Goal: Transaction & Acquisition: Purchase product/service

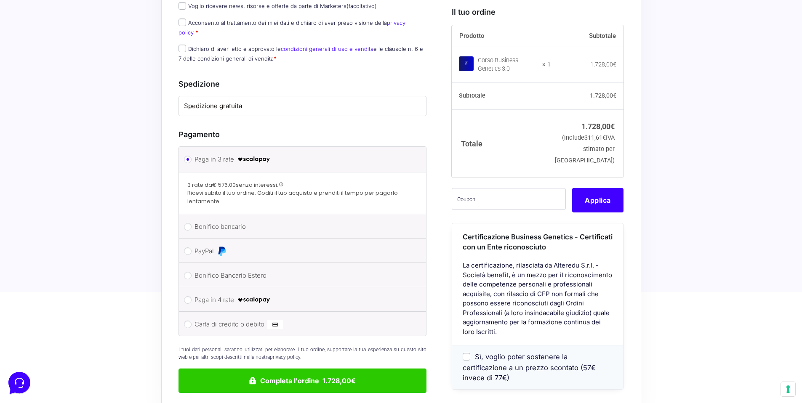
scroll to position [587, 0]
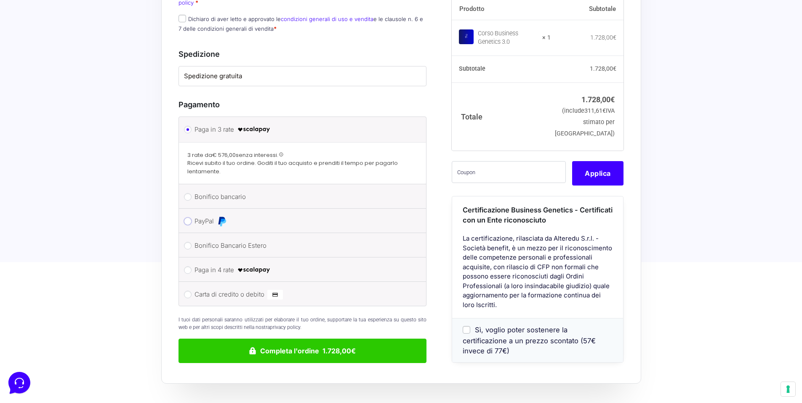
click at [184, 218] on input "PayPal" at bounding box center [188, 222] width 8 height 8
radio input "true"
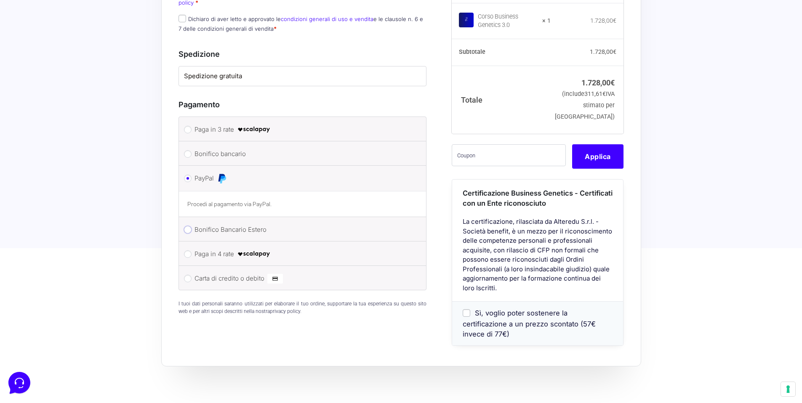
click at [185, 226] on input "Bonifico Bancario Estero" at bounding box center [188, 230] width 8 height 8
radio input "true"
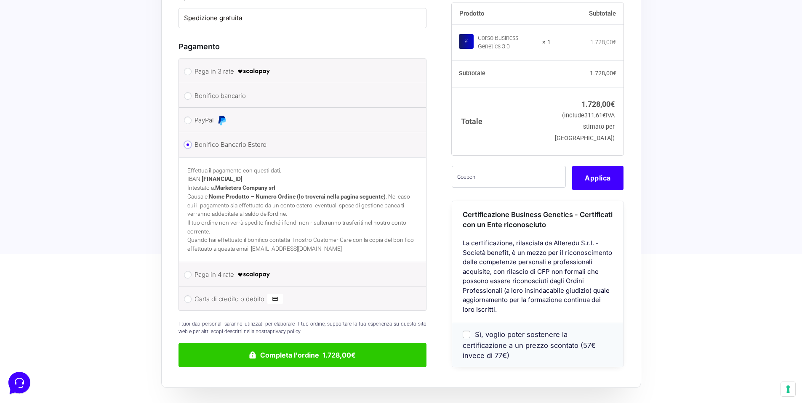
scroll to position [656, 0]
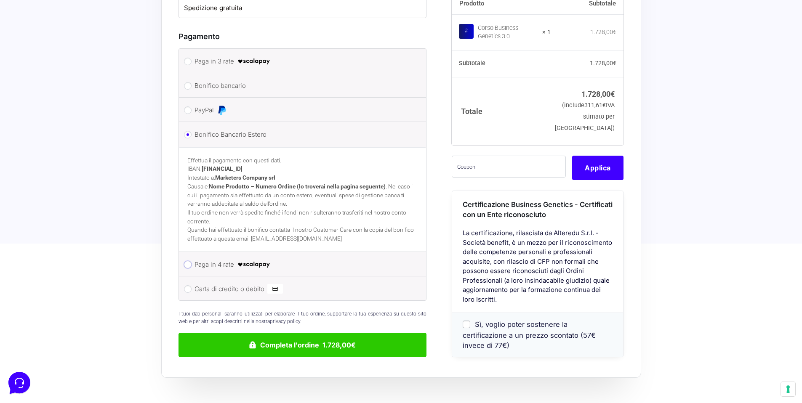
click at [186, 261] on input "Paga in 4 rate" at bounding box center [188, 265] width 8 height 8
radio input "true"
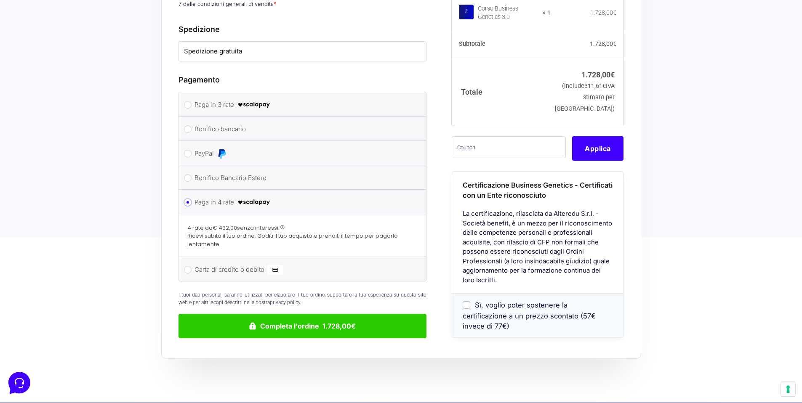
scroll to position [608, 0]
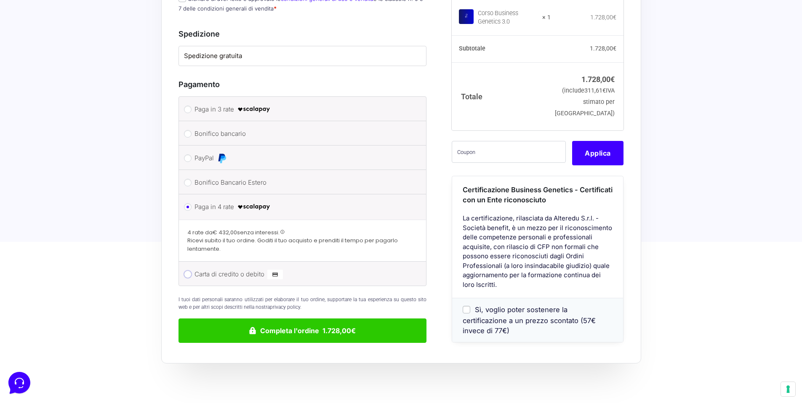
click at [187, 271] on input "Carta di credito o debito" at bounding box center [188, 275] width 8 height 8
radio input "true"
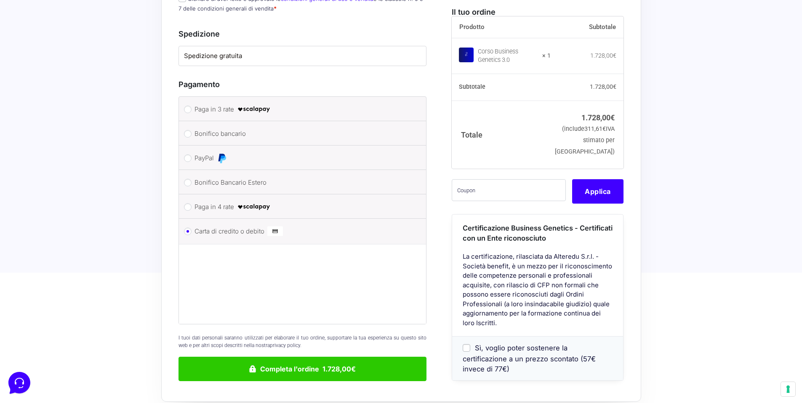
click at [190, 97] on li "Paga in 3 rate" at bounding box center [302, 109] width 247 height 24
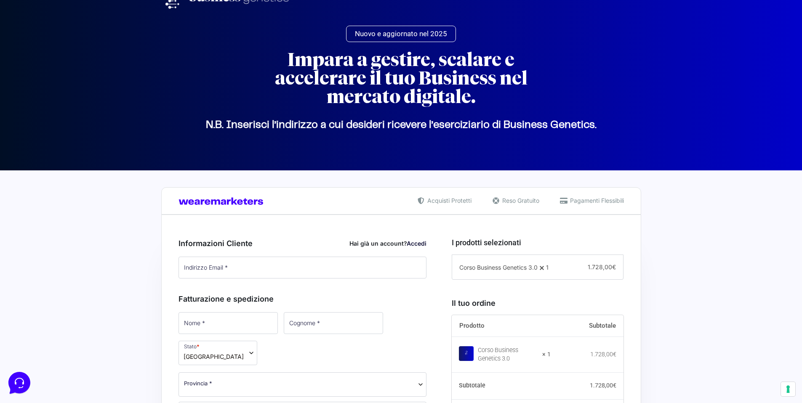
scroll to position [161, 0]
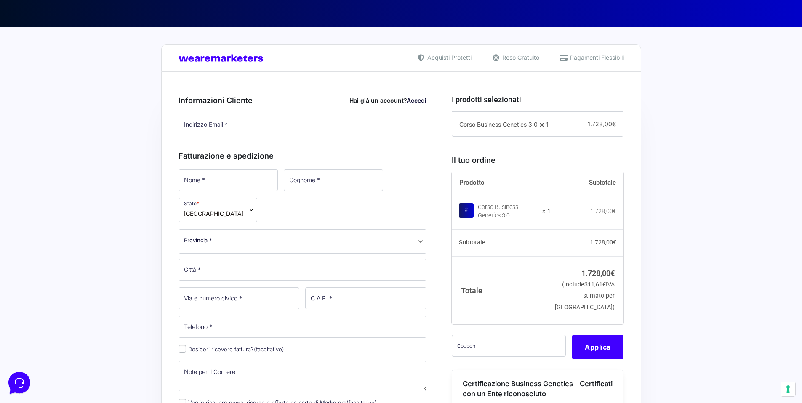
click at [239, 124] on input "Indirizzo Email *" at bounding box center [302, 125] width 248 height 22
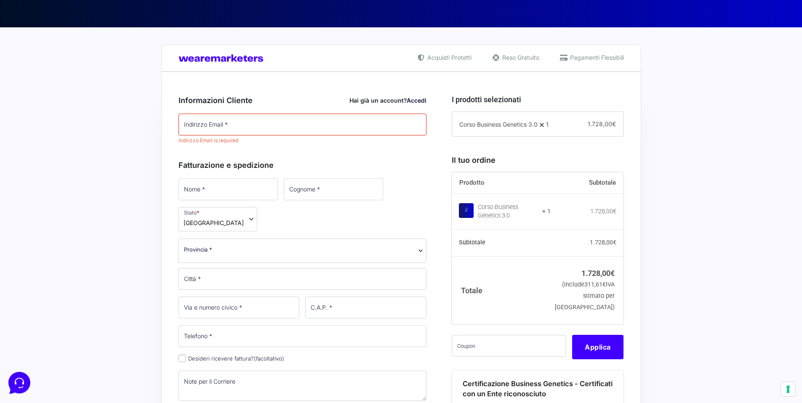
click at [371, 93] on div "Informazioni Cliente Hai già un account? Accedi Indirizzo Email * Indirizzo Ema…" at bounding box center [302, 117] width 248 height 65
click at [262, 117] on input "Indirizzo Email *" at bounding box center [302, 125] width 248 height 22
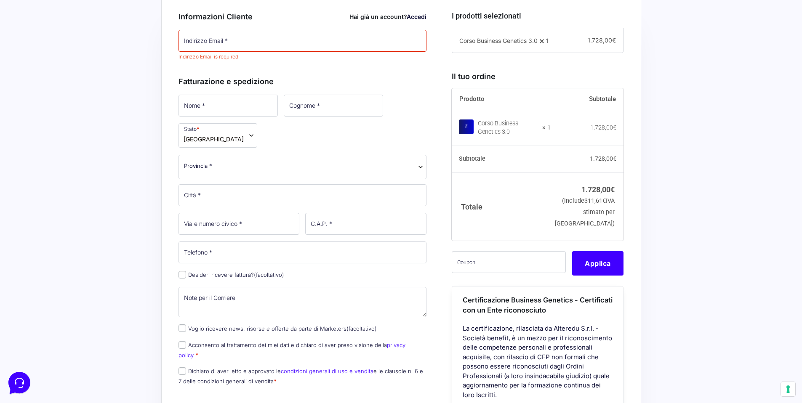
scroll to position [308, 0]
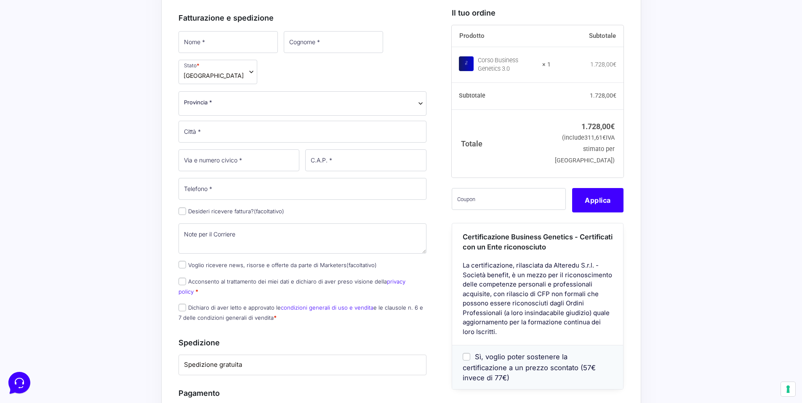
click at [208, 58] on div "Nome * Cognome * Stato * Seleziona un paese / una regione… Afghanistan Albania …" at bounding box center [302, 179] width 254 height 298
click at [230, 42] on input "Nome *" at bounding box center [227, 42] width 99 height 22
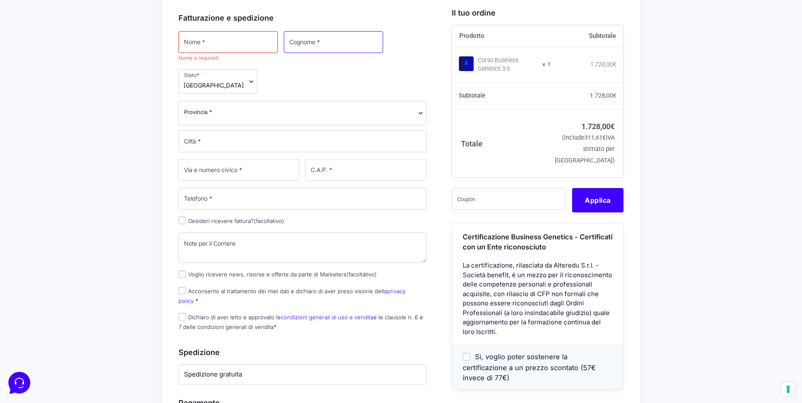
click at [289, 47] on input "Cognome *" at bounding box center [333, 42] width 99 height 22
click at [101, 111] on div "Acquisti Protetti Reso Gratuito Pagamenti Flessibili Riepilogo Ordine 1.728,00 …" at bounding box center [401, 322] width 802 height 884
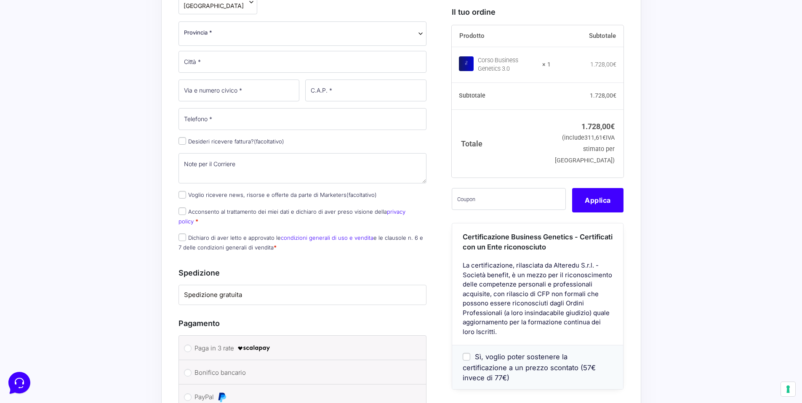
scroll to position [395, 0]
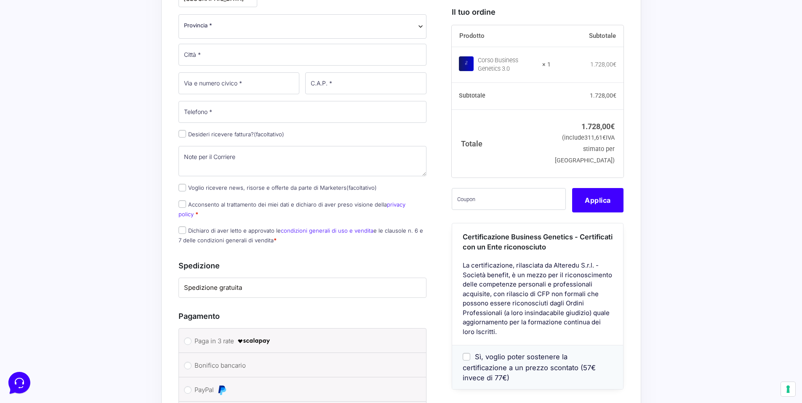
click at [178, 128] on p "Desideri ricevere fattura? (facoltativo)" at bounding box center [302, 134] width 254 height 12
click at [178, 130] on input "Desideri ricevere fattura? (facoltativo)" at bounding box center [182, 134] width 8 height 8
checkbox input "true"
select select "IT"
type input "0000000"
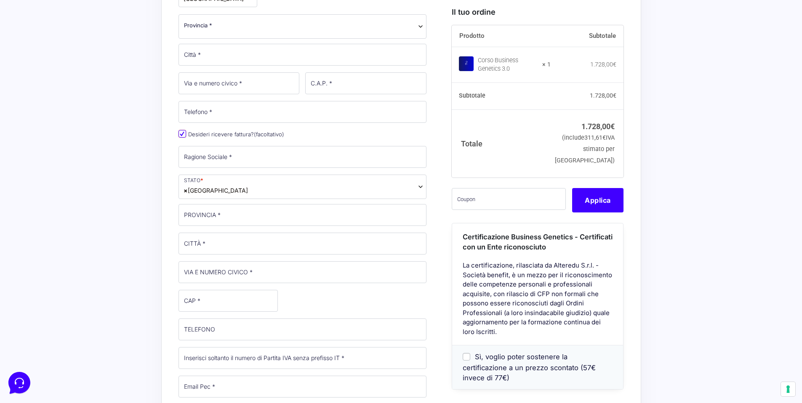
click at [183, 130] on input "Desideri ricevere fattura? (facoltativo)" at bounding box center [182, 134] width 8 height 8
checkbox input "false"
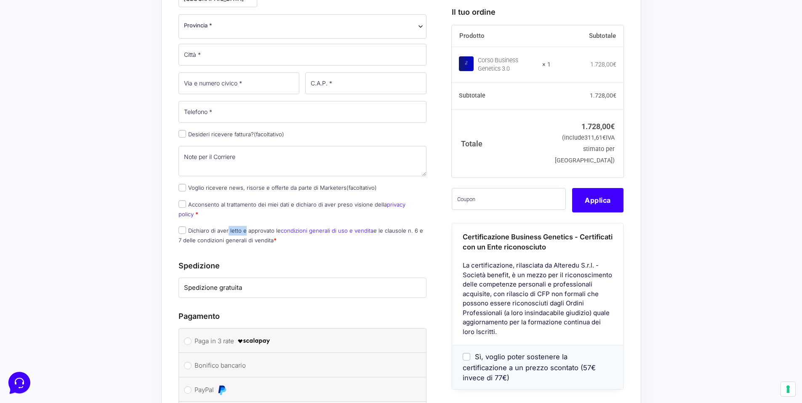
drag, startPoint x: 226, startPoint y: 191, endPoint x: 254, endPoint y: 194, distance: 28.8
click at [251, 225] on p "Dichiaro di aver letto e approvato le condizioni generali di uso e vendita e le…" at bounding box center [302, 236] width 254 height 22
click at [254, 225] on p "Dichiaro di aver letto e approvato le condizioni generali di uso e vendita e le…" at bounding box center [302, 236] width 254 height 22
click at [329, 227] on link "condizioni generali di uso e vendita" at bounding box center [327, 230] width 93 height 7
click at [310, 251] on div "Spedizione Spedizione gratuita" at bounding box center [302, 276] width 248 height 50
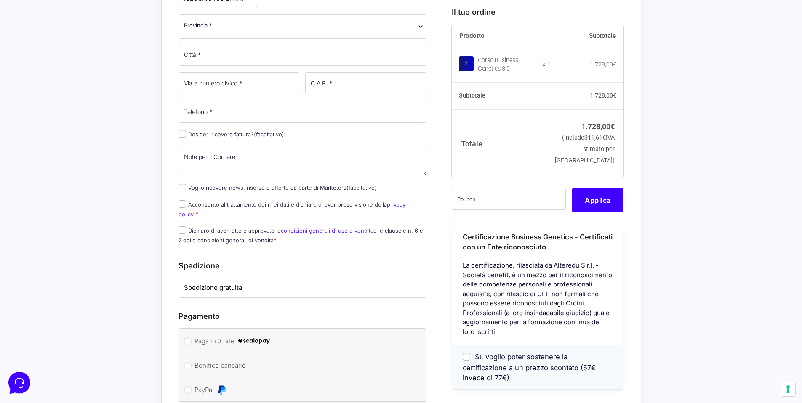
click at [242, 283] on label "Spedizione gratuita" at bounding box center [302, 288] width 237 height 10
click at [337, 260] on h3 "Spedizione" at bounding box center [302, 265] width 248 height 11
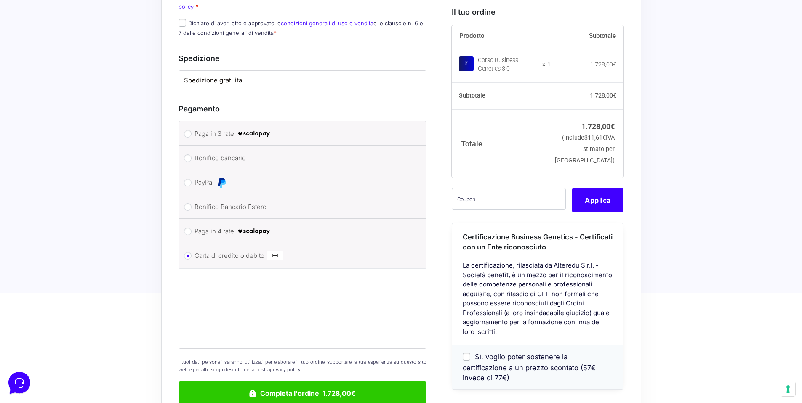
scroll to position [662, 0]
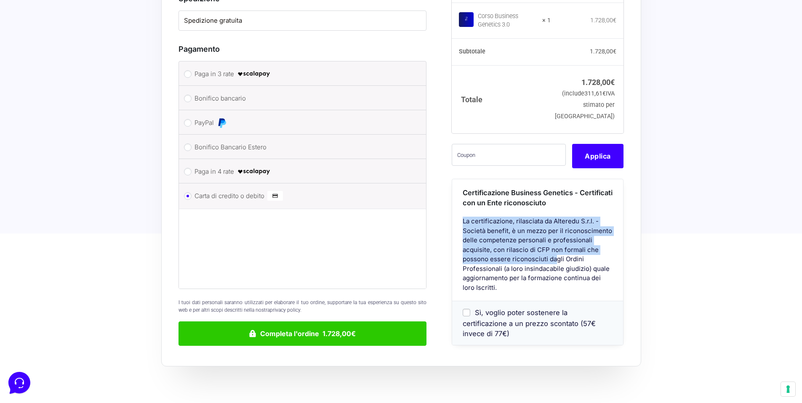
drag, startPoint x: 504, startPoint y: 184, endPoint x: 550, endPoint y: 234, distance: 67.9
click at [548, 232] on div "Certificazione Business Genetics - Certificati con un Ente riconosciuto La cert…" at bounding box center [537, 262] width 171 height 166
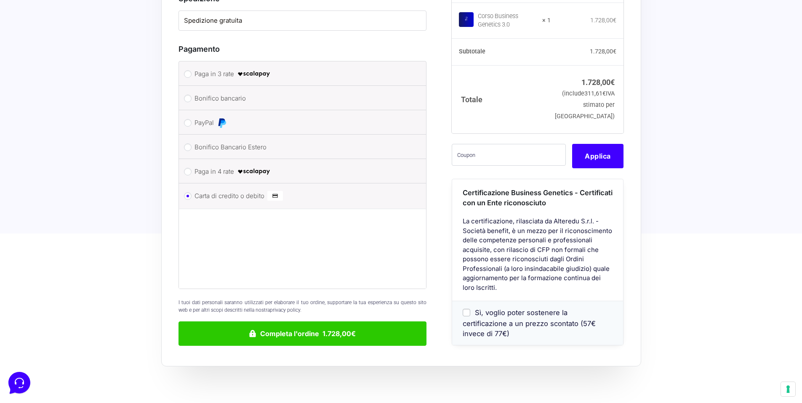
click at [550, 234] on div "La certificazione, rilasciata da Alteredu S.r.l. - Società benefit, è un mezzo …" at bounding box center [537, 259] width 171 height 84
drag, startPoint x: 513, startPoint y: 207, endPoint x: 539, endPoint y: 250, distance: 50.6
click at [538, 248] on div "La certificazione, rilasciata da Alteredu S.r.l. - Società benefit, è un mezzo …" at bounding box center [537, 259] width 171 height 84
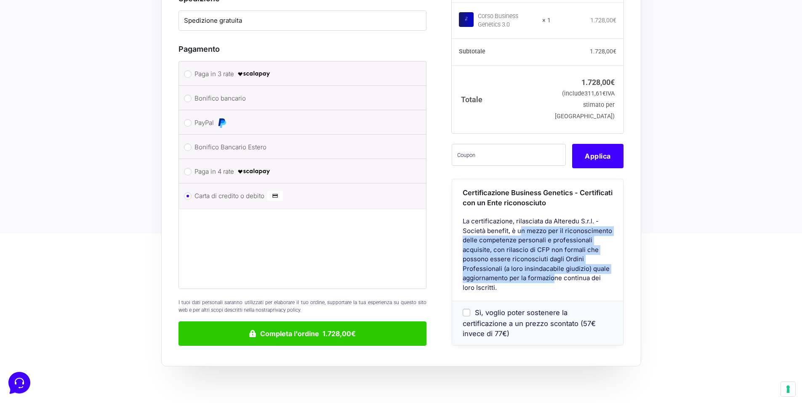
click at [539, 250] on div "La certificazione, rilasciata da Alteredu S.r.l. - Società benefit, è un mezzo …" at bounding box center [537, 259] width 171 height 84
drag, startPoint x: 492, startPoint y: 215, endPoint x: 524, endPoint y: 252, distance: 48.6
click at [524, 251] on div "La certificazione, rilasciata da Alteredu S.r.l. - Società benefit, è un mezzo …" at bounding box center [537, 259] width 171 height 84
click at [524, 252] on div "La certificazione, rilasciata da Alteredu S.r.l. - Società benefit, è un mezzo …" at bounding box center [537, 259] width 171 height 84
drag, startPoint x: 489, startPoint y: 199, endPoint x: 526, endPoint y: 244, distance: 58.3
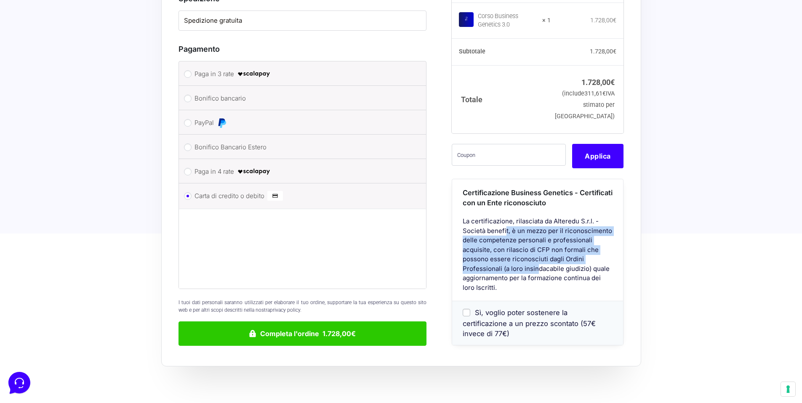
click at [526, 243] on div "La certificazione, rilasciata da Alteredu S.r.l. - Società benefit, è un mezzo …" at bounding box center [537, 259] width 171 height 84
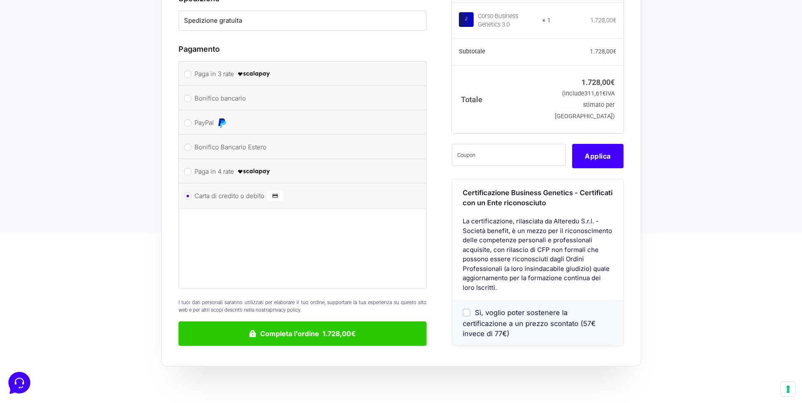
click at [526, 244] on div "La certificazione, rilasciata da Alteredu S.r.l. - Società benefit, è un mezzo …" at bounding box center [537, 259] width 171 height 84
drag, startPoint x: 502, startPoint y: 199, endPoint x: 525, endPoint y: 240, distance: 47.3
click at [522, 238] on div "La certificazione, rilasciata da Alteredu S.r.l. - Società benefit, è un mezzo …" at bounding box center [537, 259] width 171 height 84
click at [525, 240] on div "La certificazione, rilasciata da Alteredu S.r.l. - Società benefit, è un mezzo …" at bounding box center [537, 259] width 171 height 84
drag, startPoint x: 503, startPoint y: 207, endPoint x: 538, endPoint y: 244, distance: 50.9
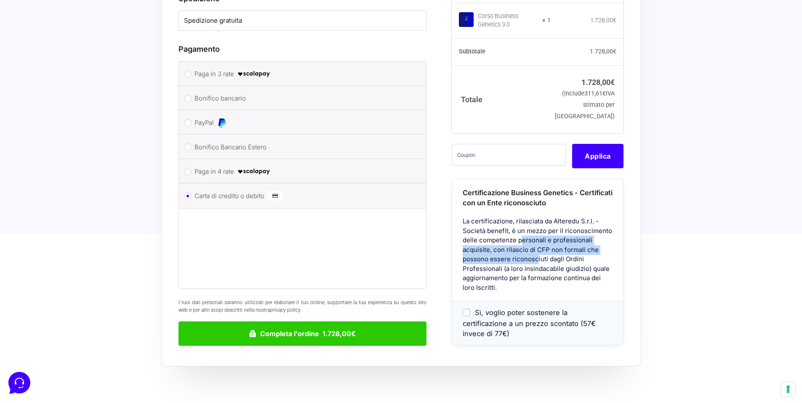
click at [534, 242] on div "La certificazione, rilasciata da Alteredu S.r.l. - Società benefit, è un mezzo …" at bounding box center [537, 259] width 171 height 84
click at [538, 244] on div "La certificazione, rilasciata da Alteredu S.r.l. - Società benefit, è un mezzo …" at bounding box center [537, 259] width 171 height 84
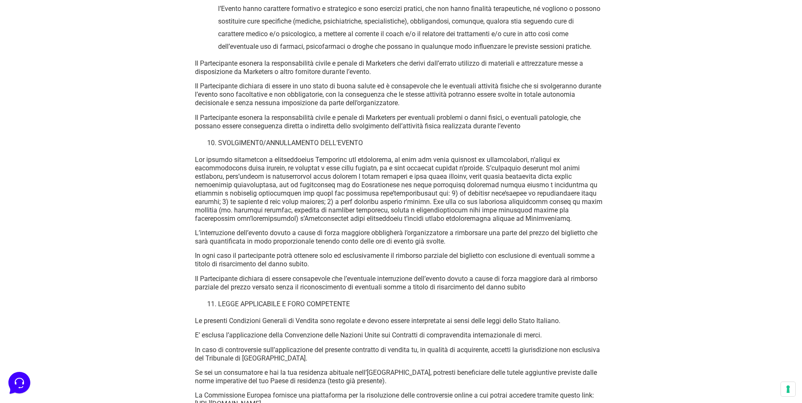
scroll to position [5967, 0]
